Goal: Find specific page/section: Find specific page/section

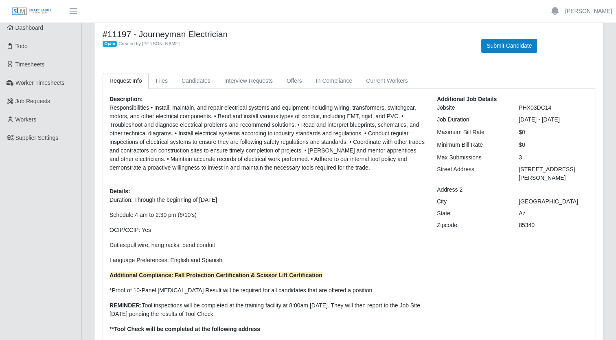
scroll to position [12, 0]
click at [35, 32] on link "Dashboard" at bounding box center [40, 28] width 81 height 18
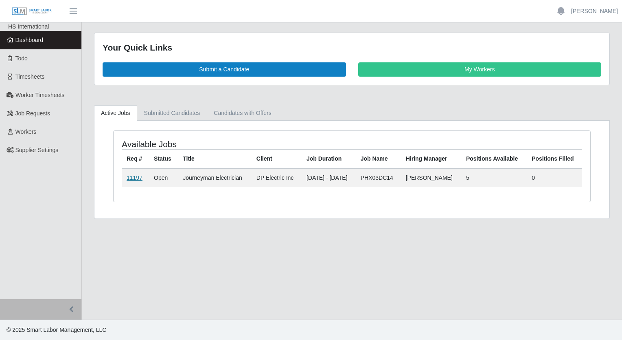
click at [127, 176] on link "11197" at bounding box center [135, 177] width 16 height 7
